Goal: Task Accomplishment & Management: Use online tool/utility

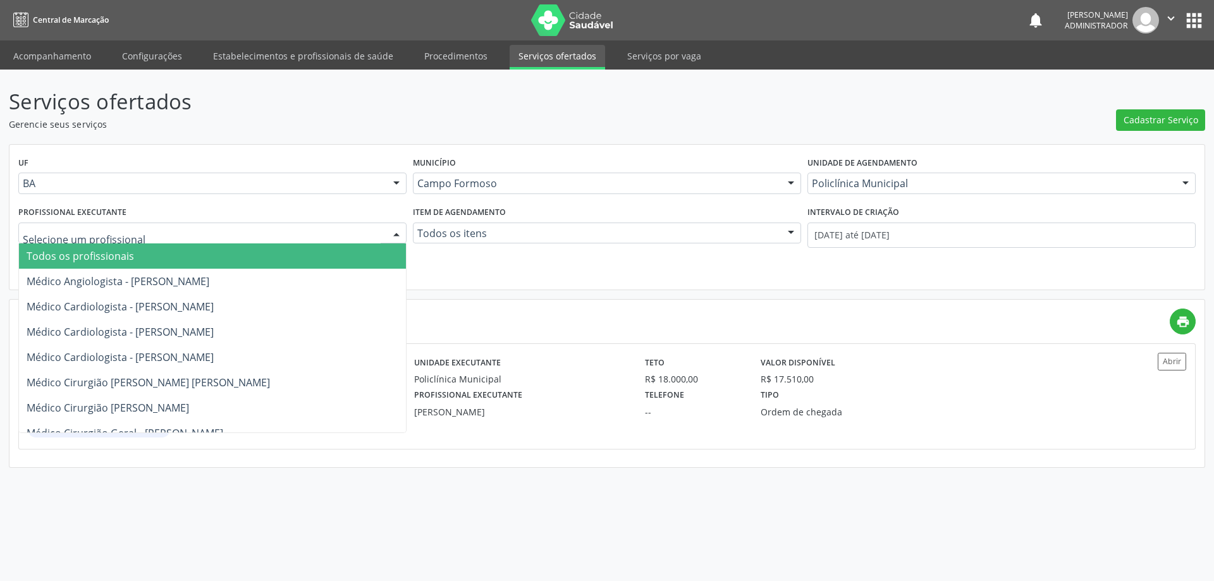
click at [398, 231] on div at bounding box center [396, 233] width 19 height 21
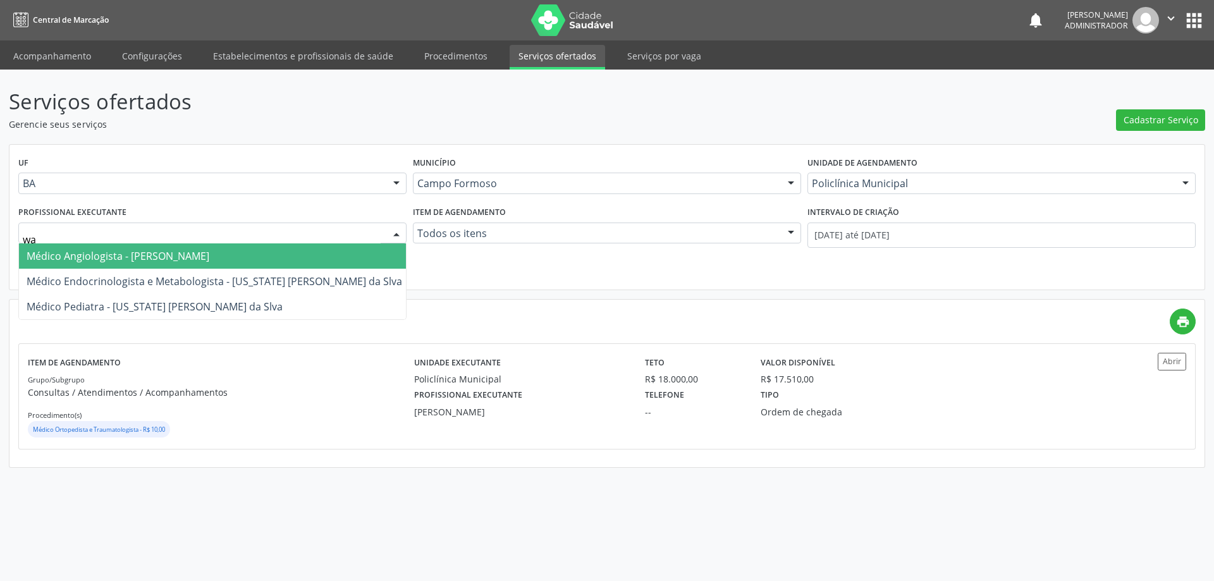
type input "was"
click at [195, 259] on span "Médico Endocrinologista e Metabologista - Washington Luiz Sobreira da Slva" at bounding box center [215, 256] width 376 height 14
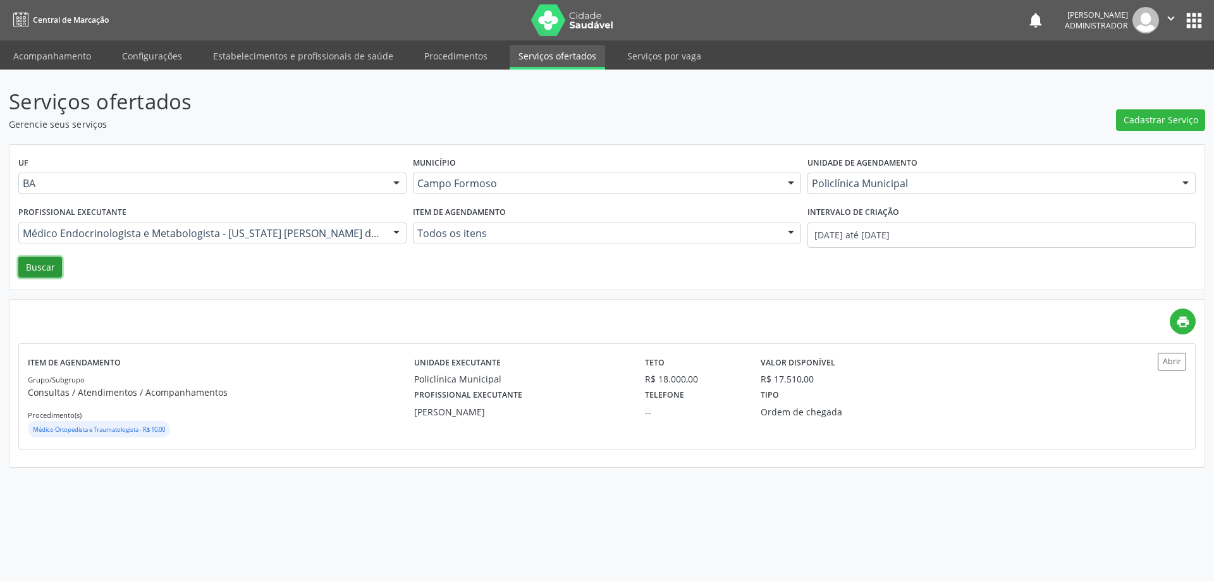
click at [47, 264] on button "Buscar" at bounding box center [40, 267] width 44 height 21
click at [1175, 358] on button "Abrir" at bounding box center [1172, 361] width 28 height 17
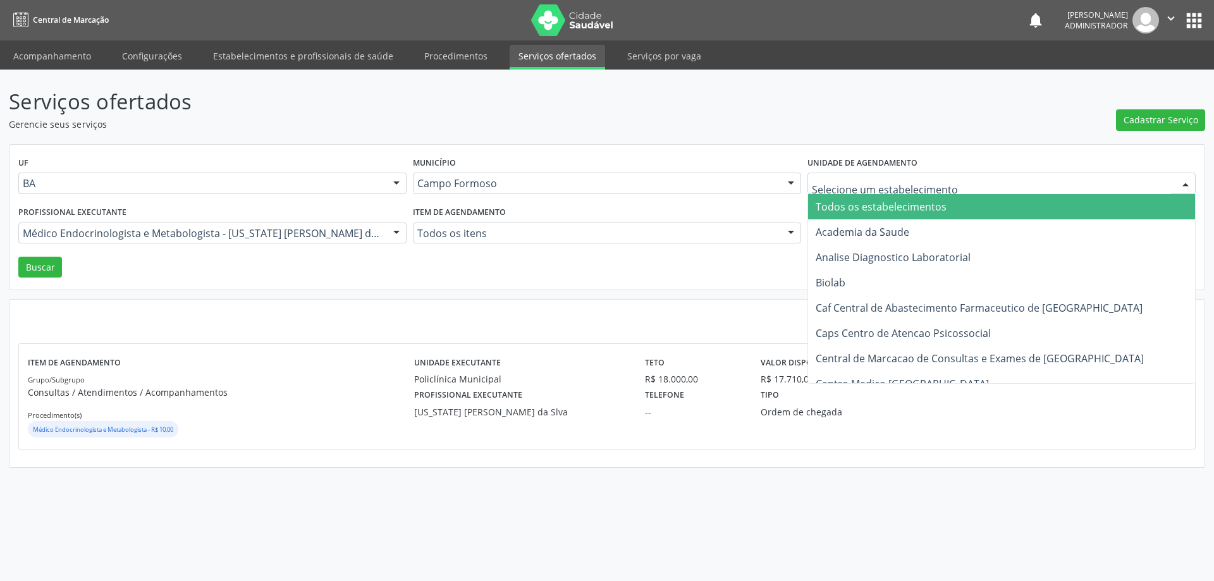
click at [874, 187] on input "text" at bounding box center [991, 189] width 358 height 25
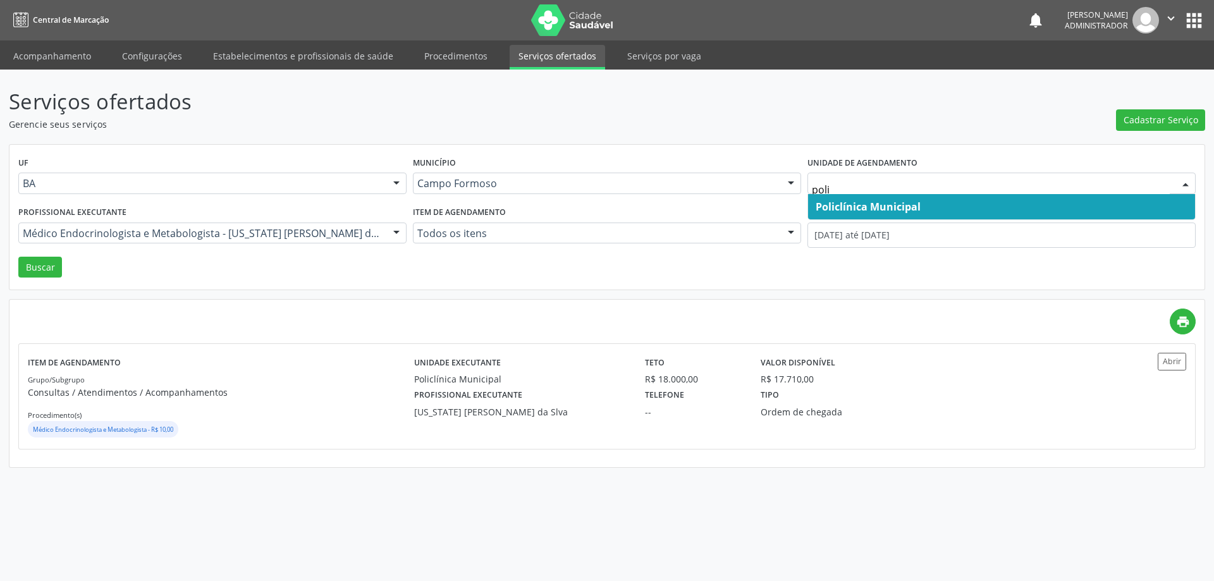
click at [880, 201] on span "Policlínica Municipal" at bounding box center [868, 207] width 105 height 14
type input "poli"
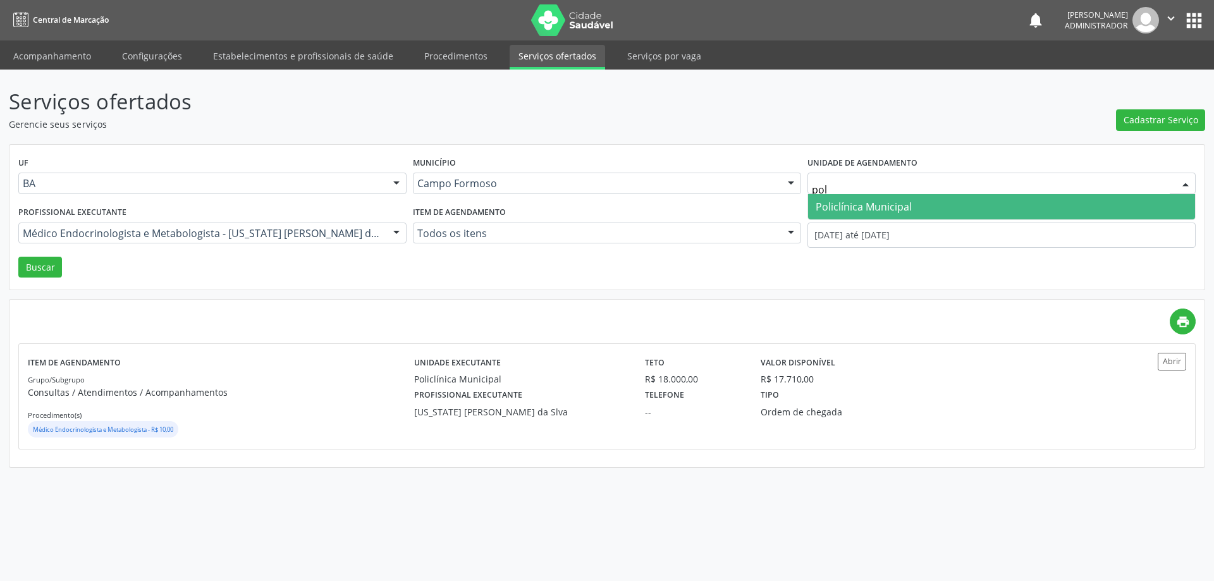
type input "poli"
click at [892, 209] on span "Policlínica Municipal" at bounding box center [864, 207] width 96 height 14
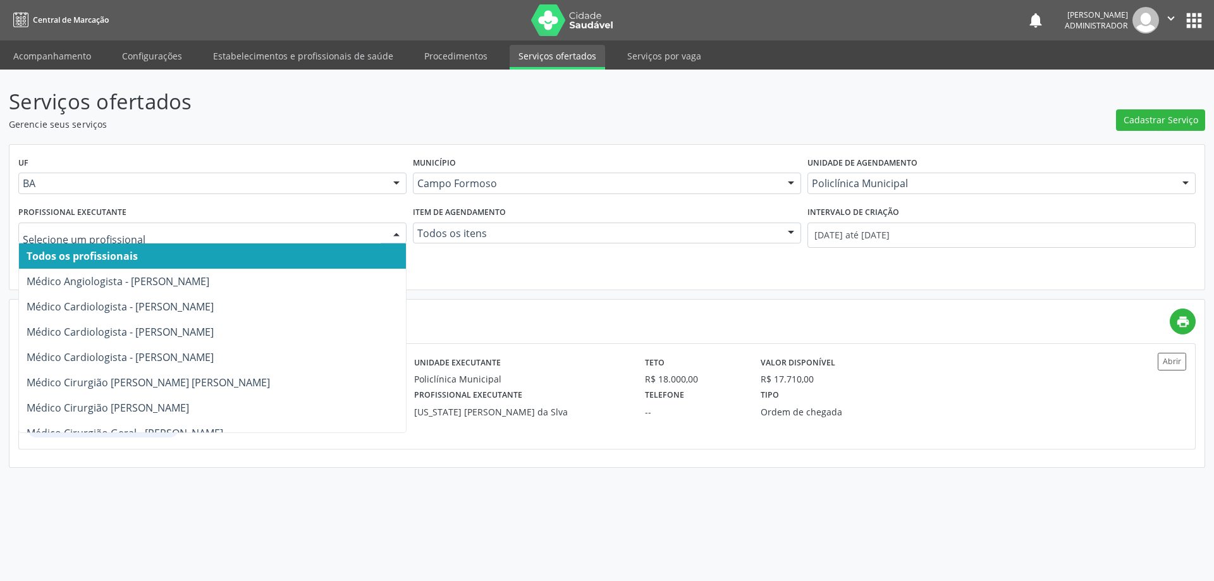
click at [398, 231] on div at bounding box center [396, 233] width 19 height 21
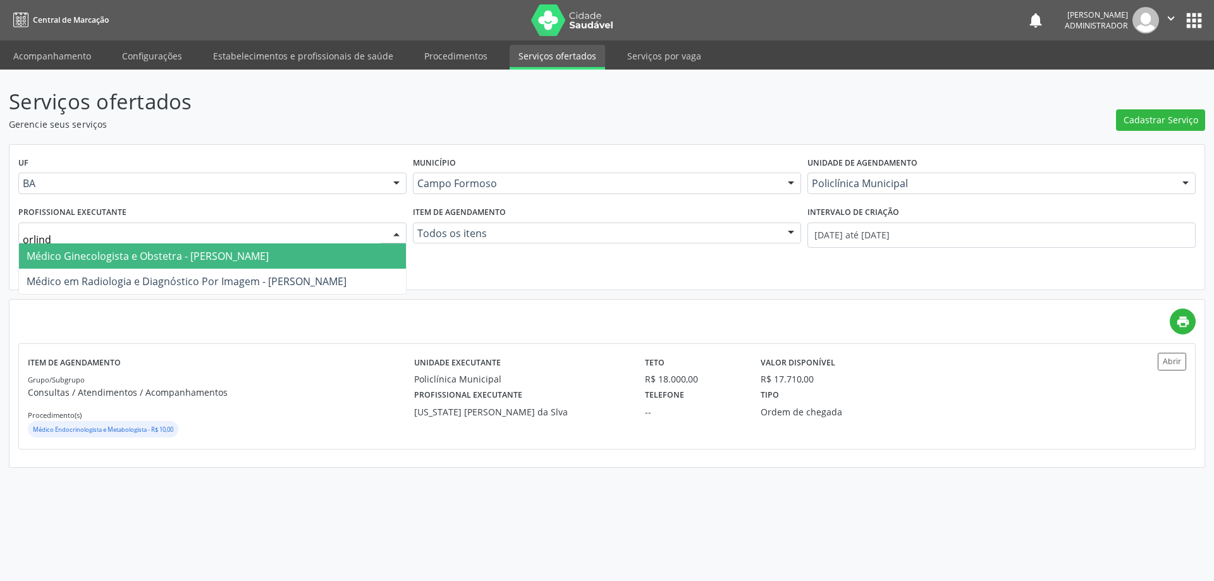
type input "orlindo"
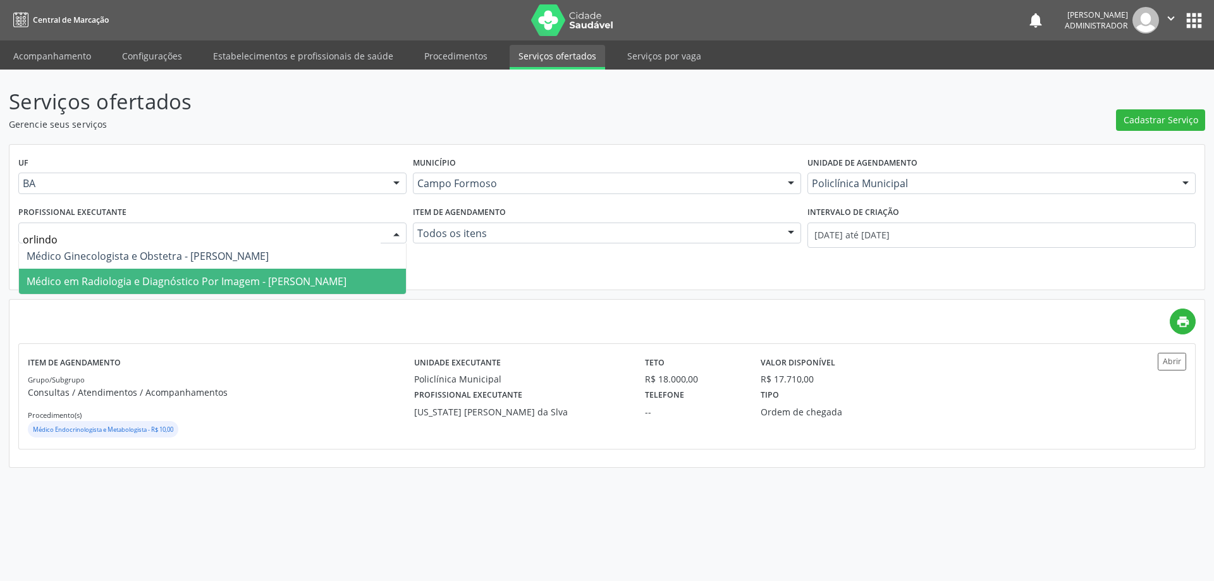
click at [292, 279] on span "Médico em Radiologia e Diagnóstico Por Imagem - Orlindo Carvalho dos Santos" at bounding box center [187, 281] width 320 height 14
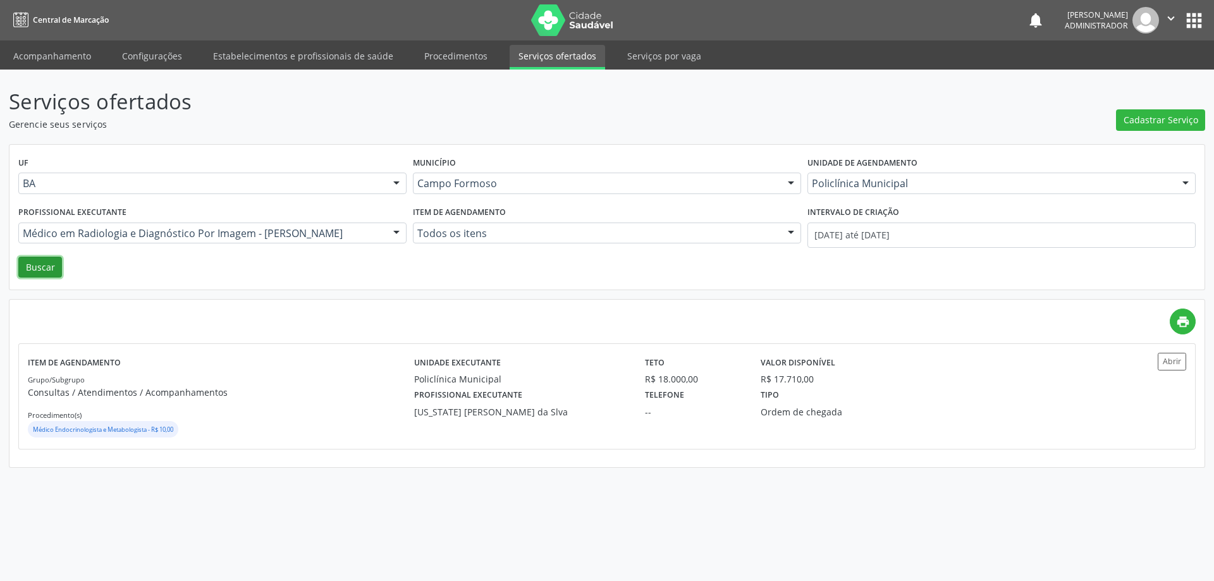
drag, startPoint x: 37, startPoint y: 268, endPoint x: 58, endPoint y: 261, distance: 22.6
click at [39, 267] on button "Buscar" at bounding box center [40, 267] width 44 height 21
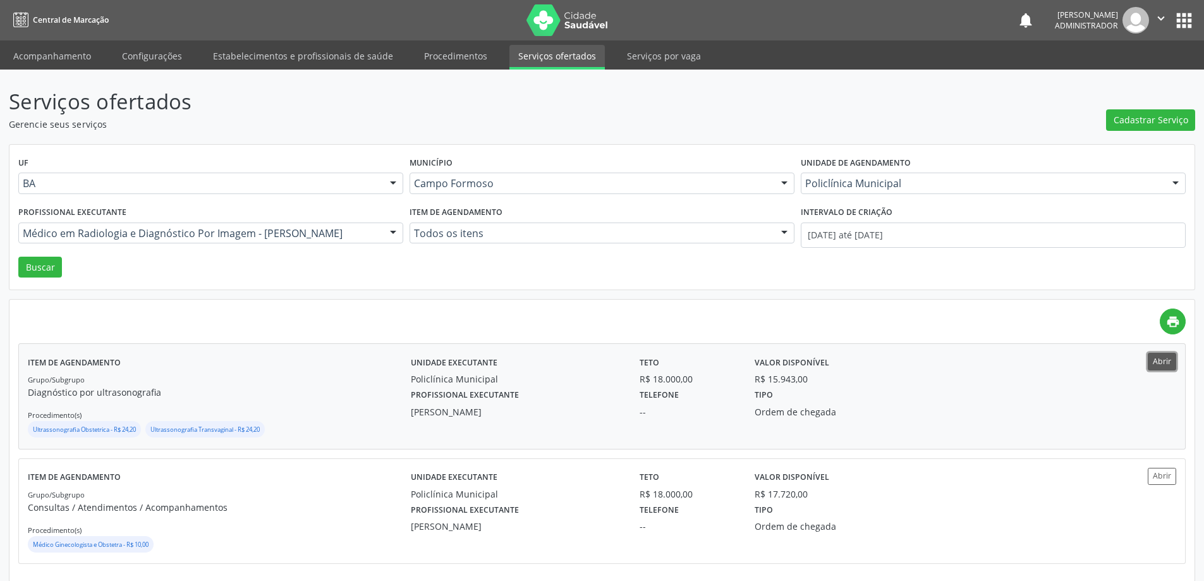
click at [1160, 355] on button "Abrir" at bounding box center [1162, 361] width 28 height 17
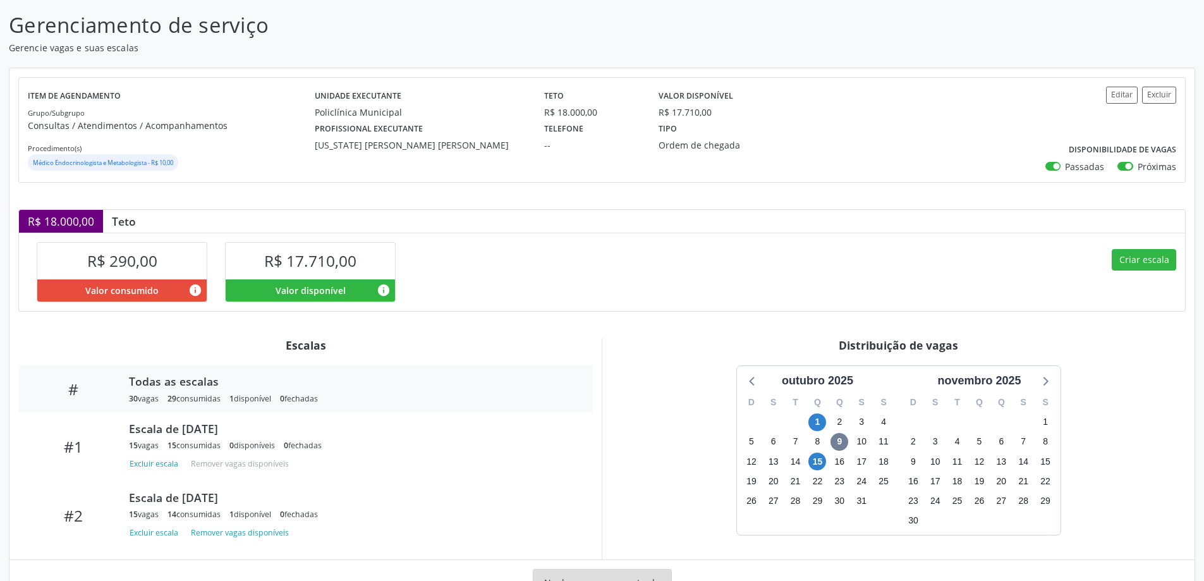
scroll to position [128, 0]
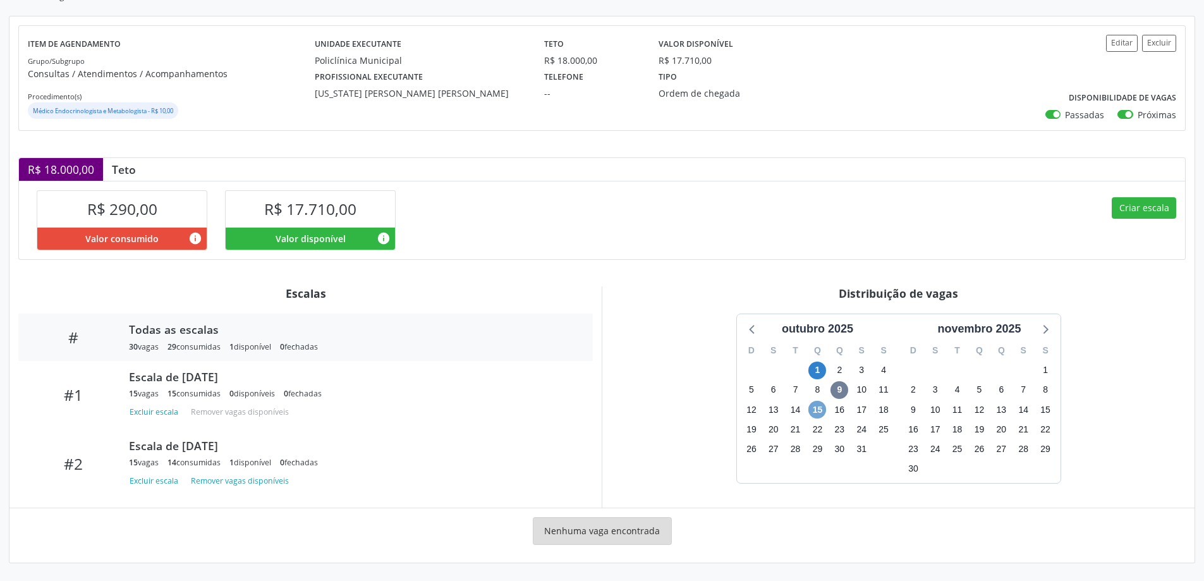
click at [818, 407] on span "15" at bounding box center [818, 410] width 18 height 18
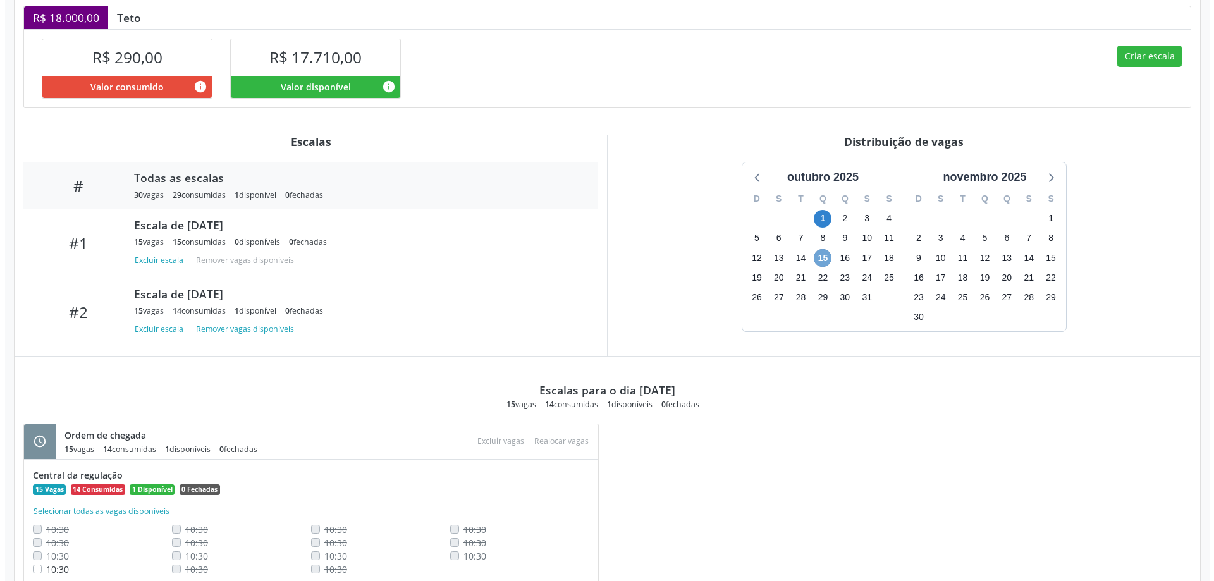
scroll to position [325, 0]
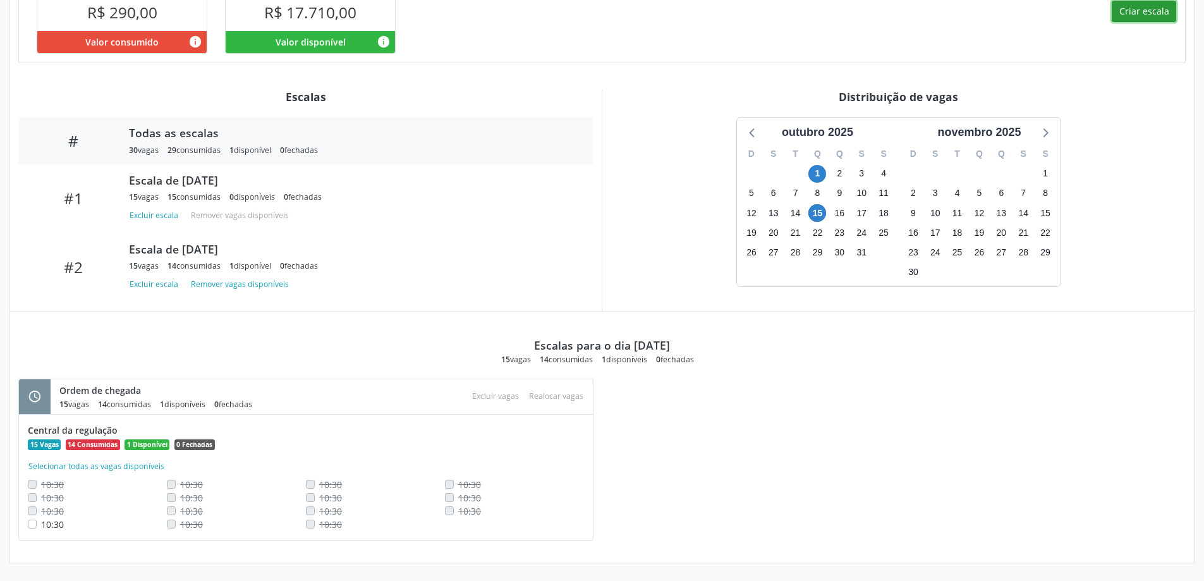
click at [1136, 11] on button "Criar escala" at bounding box center [1144, 11] width 64 height 21
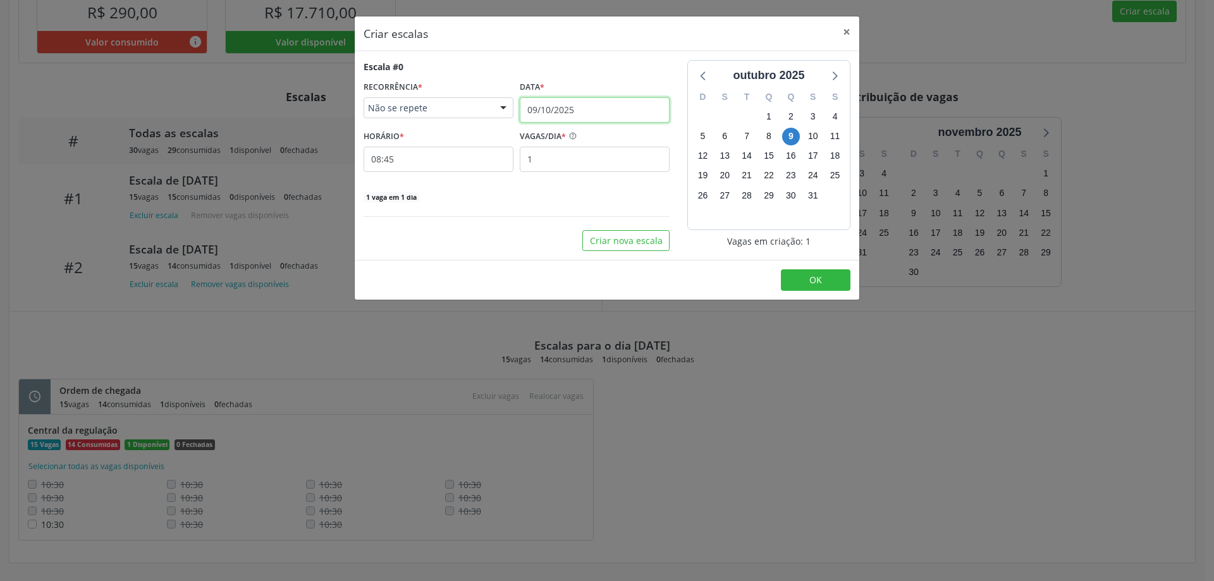
click at [585, 107] on input "09/10/2025" at bounding box center [595, 109] width 150 height 25
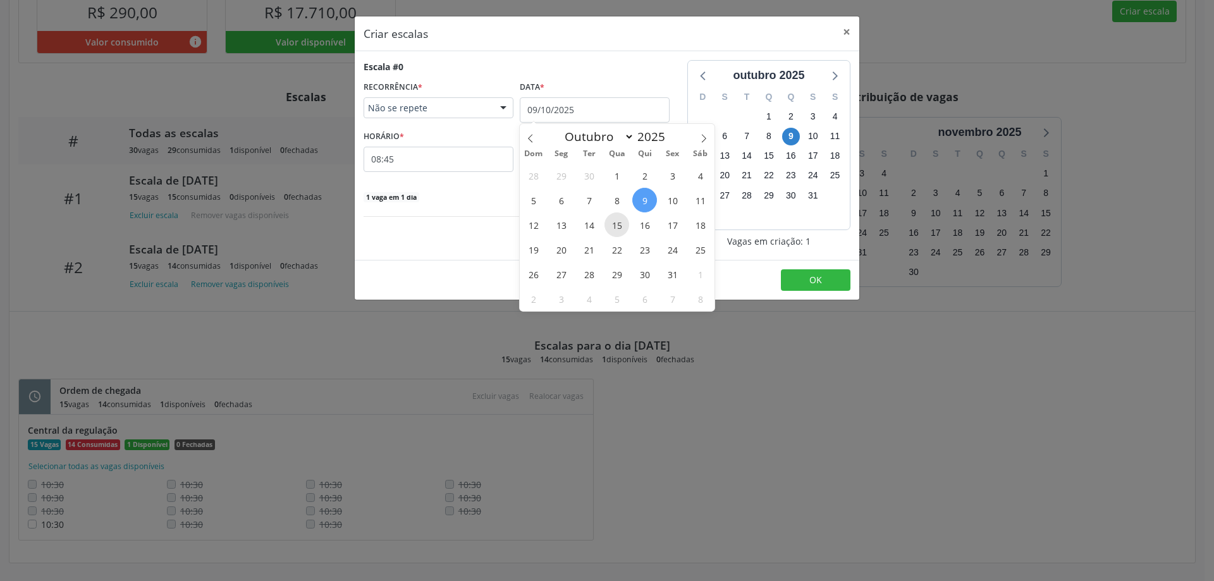
click at [615, 230] on span "15" at bounding box center [616, 224] width 25 height 25
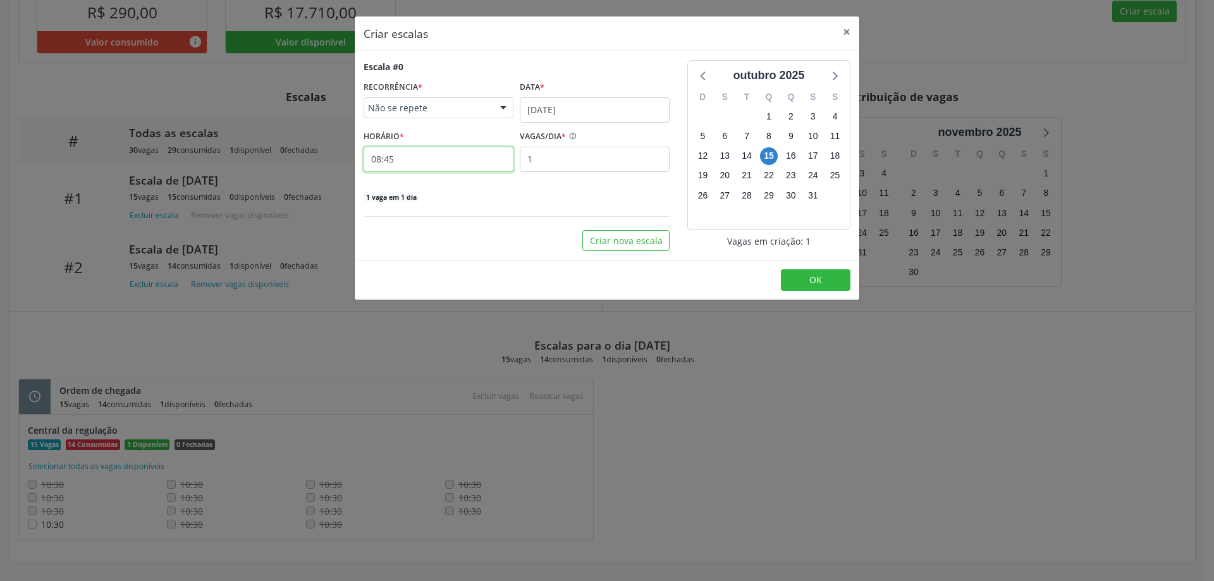
click at [415, 156] on input "08:45" at bounding box center [439, 159] width 150 height 25
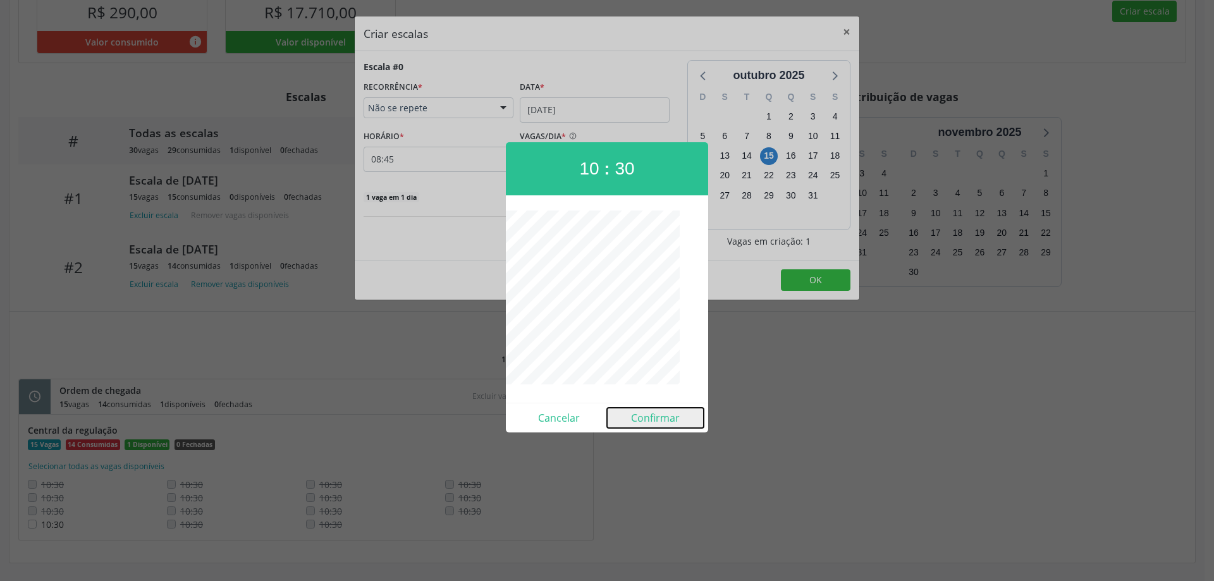
click at [665, 421] on button "Confirmar" at bounding box center [655, 418] width 97 height 20
type input "10:30"
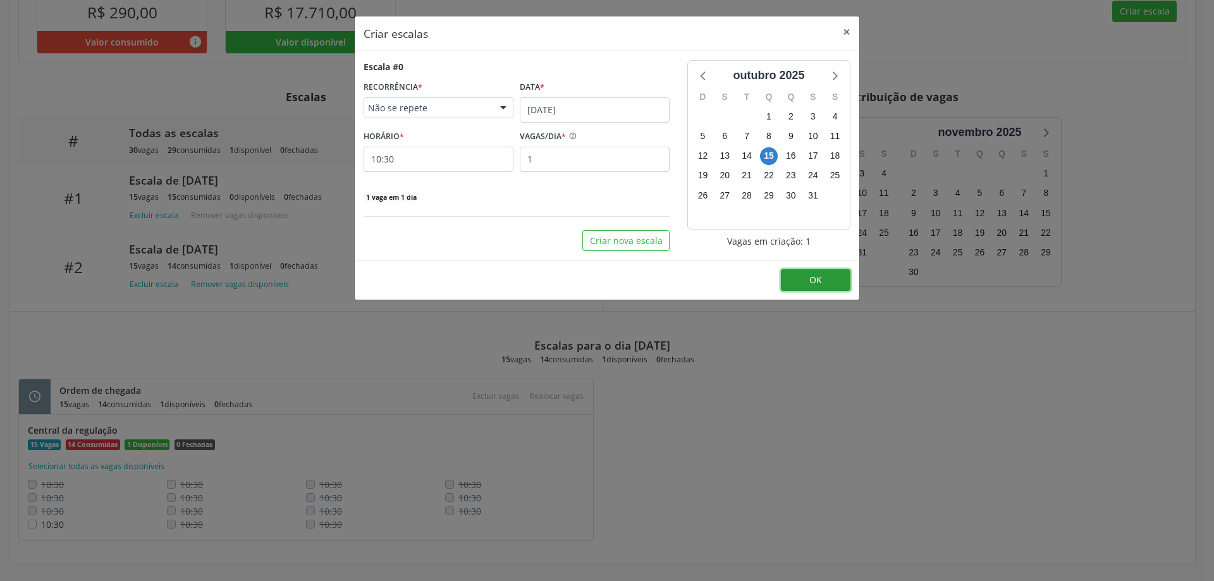
click at [830, 276] on button "OK" at bounding box center [816, 279] width 70 height 21
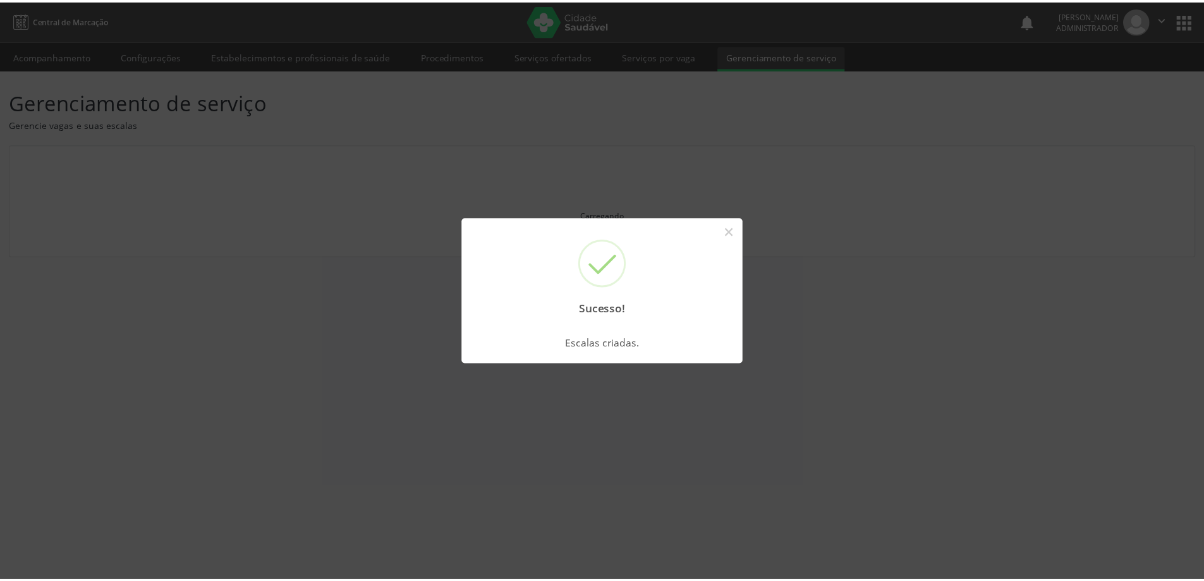
scroll to position [0, 0]
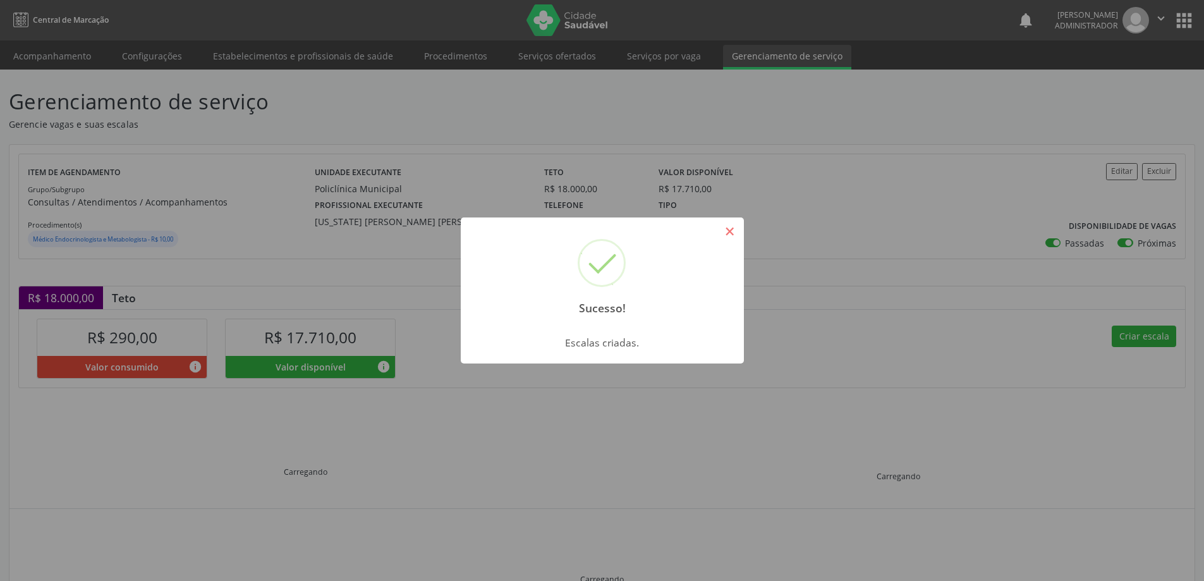
click at [726, 232] on button "×" at bounding box center [730, 231] width 21 height 21
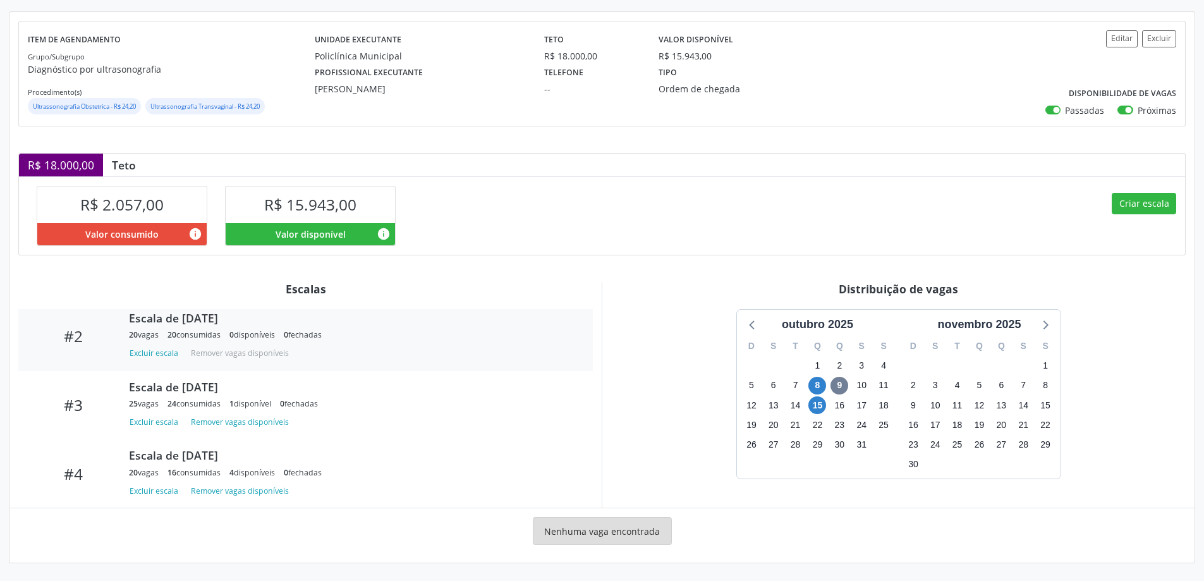
scroll to position [133, 0]
